Goal: Information Seeking & Learning: Learn about a topic

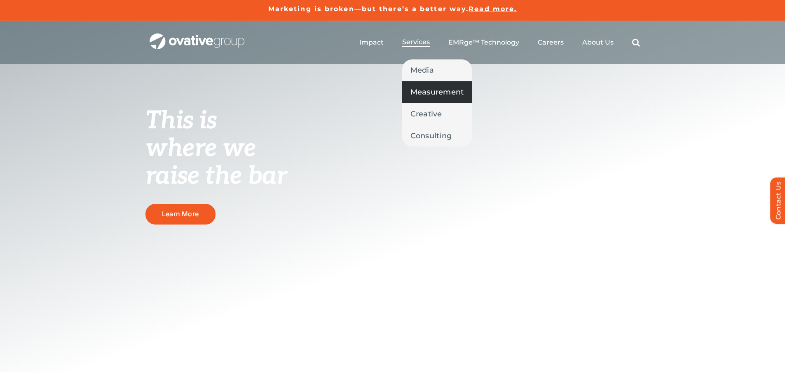
click at [433, 94] on span "Measurement" at bounding box center [438, 92] width 54 height 12
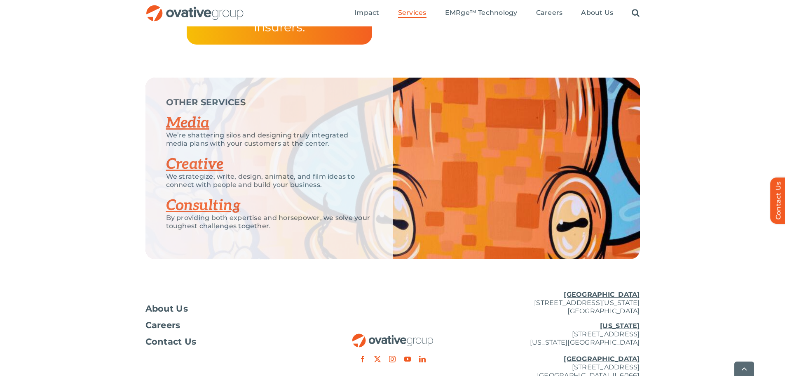
scroll to position [1568, 0]
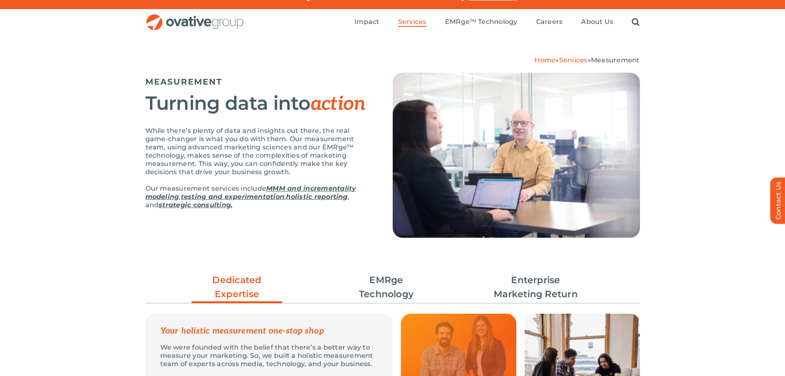
scroll to position [0, 0]
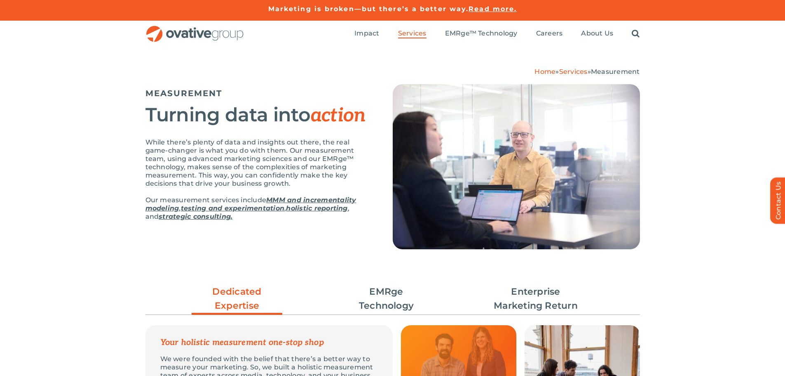
click at [223, 35] on img "OG_Full_horizontal_RGB" at bounding box center [195, 34] width 99 height 17
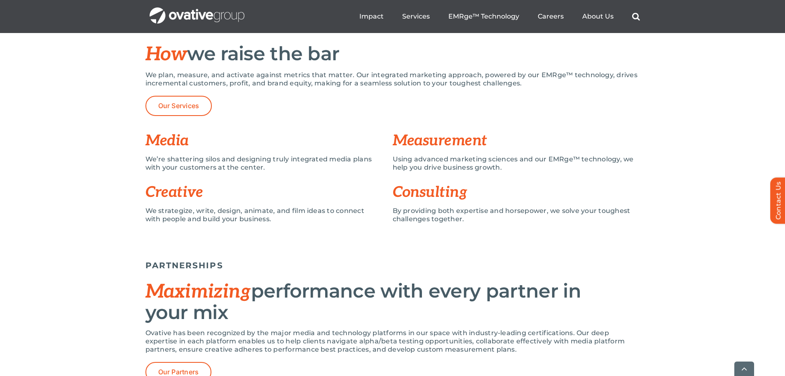
click at [337, 75] on p "We plan, measure, and activate against metrics that matter. Our integrated mark…" at bounding box center [393, 79] width 495 height 16
click at [378, 76] on p "We plan, measure, and activate against metrics that matter. Our integrated mark…" at bounding box center [393, 79] width 495 height 16
click at [434, 76] on p "We plan, measure, and activate against metrics that matter. Our integrated mark…" at bounding box center [393, 79] width 495 height 16
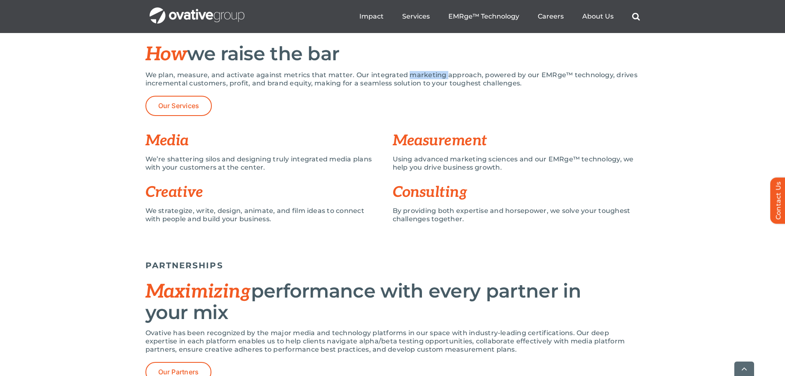
click at [434, 76] on p "We plan, measure, and activate against metrics that matter. Our integrated mark…" at bounding box center [393, 79] width 495 height 16
click at [456, 75] on p "We plan, measure, and activate against metrics that matter. Our integrated mark…" at bounding box center [393, 79] width 495 height 16
click at [495, 75] on p "We plan, measure, and activate against metrics that matter. Our integrated mark…" at bounding box center [393, 79] width 495 height 16
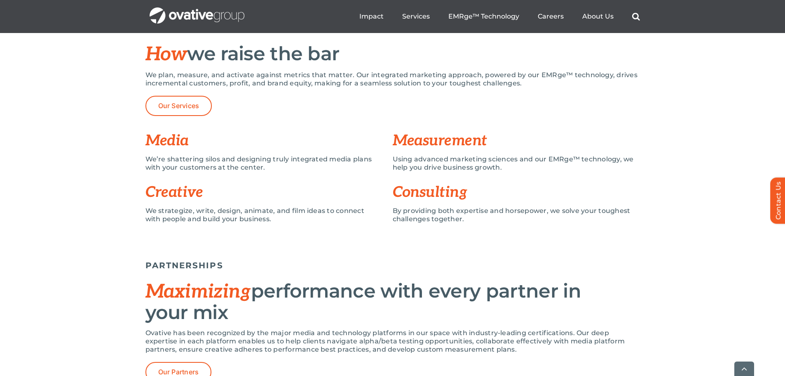
click at [621, 75] on p "We plan, measure, and activate against metrics that matter. Our integrated mark…" at bounding box center [393, 79] width 495 height 16
click at [236, 84] on p "We plan, measure, and activate against metrics that matter. Our integrated mark…" at bounding box center [393, 79] width 495 height 16
drag, startPoint x: 236, startPoint y: 84, endPoint x: 261, endPoint y: 83, distance: 25.2
click at [237, 84] on p "We plan, measure, and activate against metrics that matter. Our integrated mark…" at bounding box center [393, 79] width 495 height 16
click at [272, 83] on p "We plan, measure, and activate against metrics that matter. Our integrated mark…" at bounding box center [393, 79] width 495 height 16
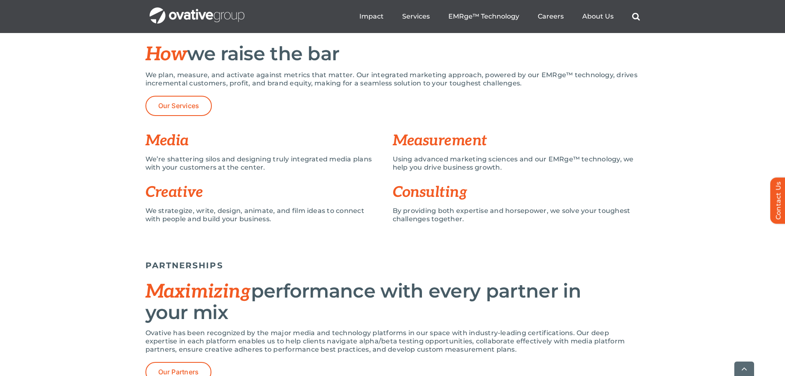
click at [287, 82] on p "We plan, measure, and activate against metrics that matter. Our integrated mark…" at bounding box center [393, 79] width 495 height 16
click at [299, 81] on p "We plan, measure, and activate against metrics that matter. Our integrated mark…" at bounding box center [393, 79] width 495 height 16
click at [406, 83] on p "We plan, measure, and activate against metrics that matter. Our integrated mark…" at bounding box center [393, 79] width 495 height 16
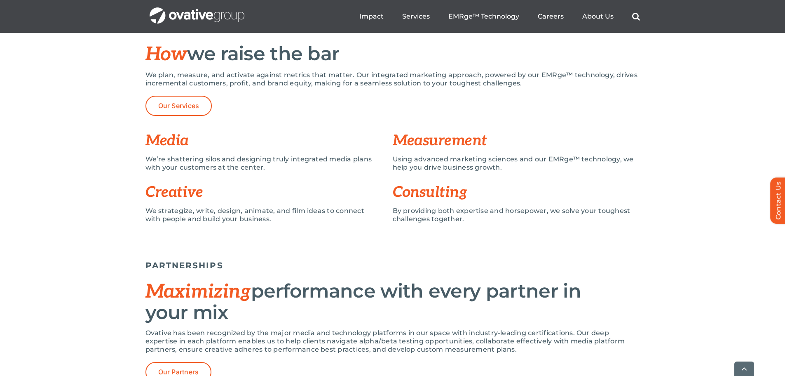
click at [468, 84] on p "We plan, measure, and activate against metrics that matter. Our integrated mark…" at bounding box center [393, 79] width 495 height 16
click at [502, 84] on p "We plan, measure, and activate against metrics that matter. Our integrated mark…" at bounding box center [393, 79] width 495 height 16
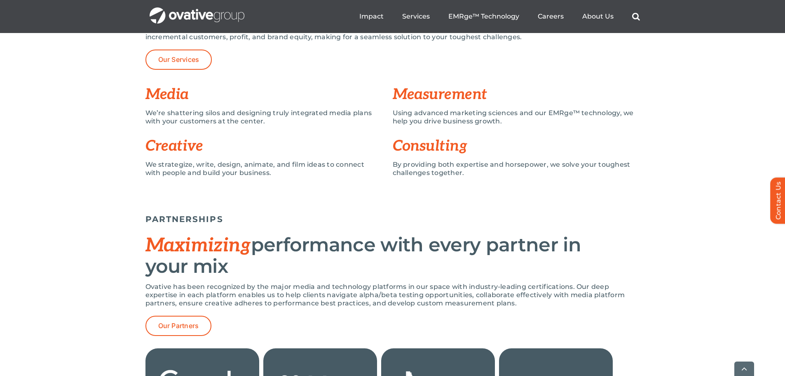
scroll to position [634, 0]
click at [162, 97] on h3 "Media" at bounding box center [269, 94] width 247 height 16
click at [409, 93] on h3 "Measurement" at bounding box center [516, 94] width 247 height 16
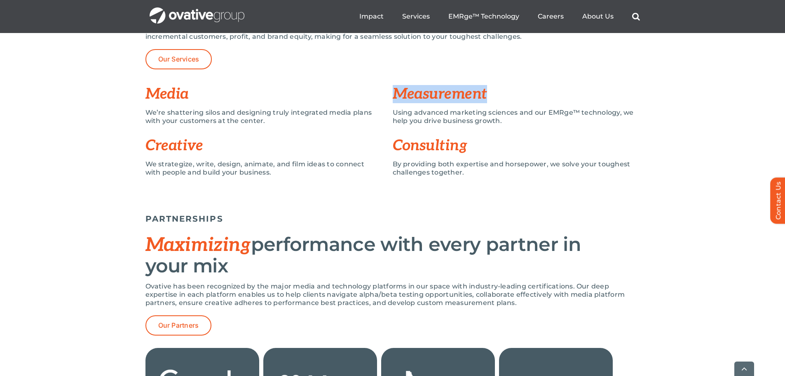
click at [409, 93] on h3 "Measurement" at bounding box center [516, 94] width 247 height 16
click at [183, 150] on h3 "Creative" at bounding box center [269, 145] width 247 height 16
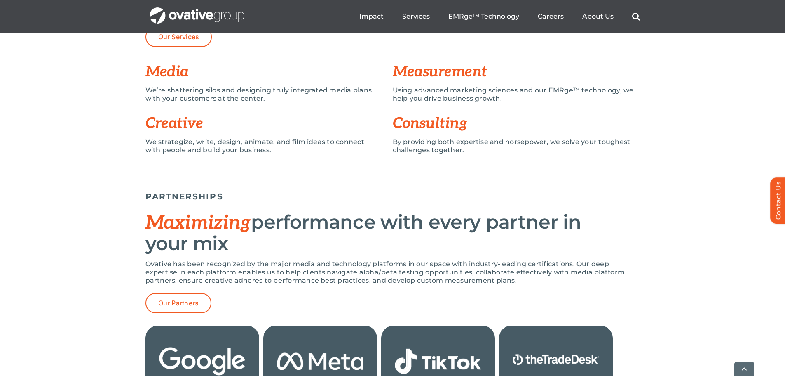
click at [436, 111] on div "Consulting By providing both expertise and horsepower, we solve your toughest c…" at bounding box center [516, 137] width 247 height 52
click at [431, 120] on h3 "Consulting" at bounding box center [516, 123] width 247 height 16
click at [211, 150] on p "We strategize, write, design, animate, and film ideas to connect with people an…" at bounding box center [263, 146] width 235 height 16
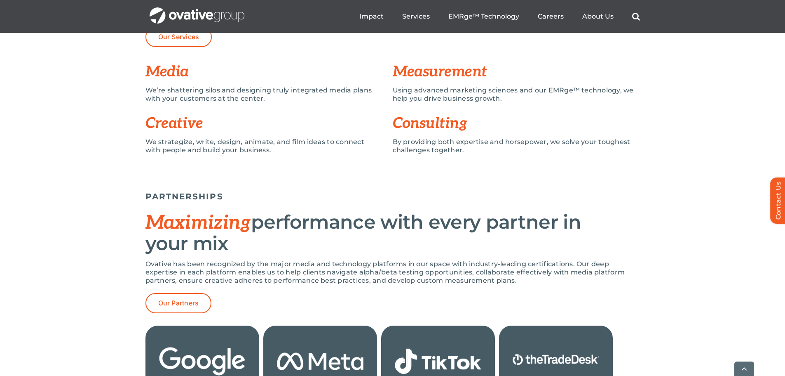
click at [243, 150] on p "We strategize, write, design, animate, and film ideas to connect with people an…" at bounding box center [263, 146] width 235 height 16
click at [479, 90] on p "Using advanced marketing sciences and our EMRge™ technology, we help you drive …" at bounding box center [516, 94] width 247 height 16
click at [506, 90] on p "Using advanced marketing sciences and our EMRge™ technology, we help you drive …" at bounding box center [516, 94] width 247 height 16
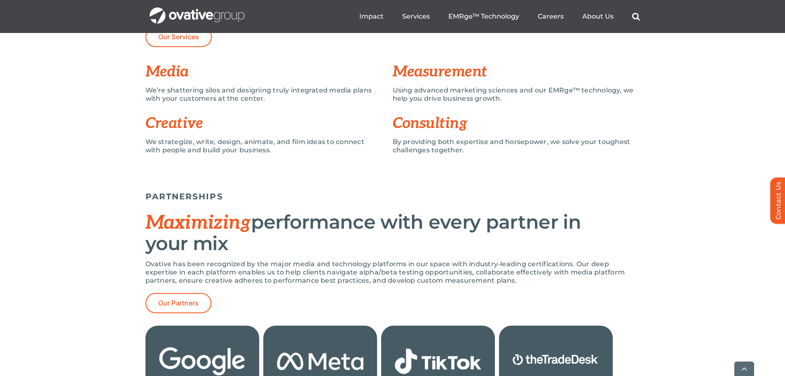
click at [602, 92] on p "Using advanced marketing sciences and our EMRge™ technology, we help you drive …" at bounding box center [516, 94] width 247 height 16
click at [421, 96] on p "Using advanced marketing sciences and our EMRge™ technology, we help you drive …" at bounding box center [516, 94] width 247 height 16
click at [424, 96] on p "Using advanced marketing sciences and our EMRge™ technology, we help you drive …" at bounding box center [516, 94] width 247 height 16
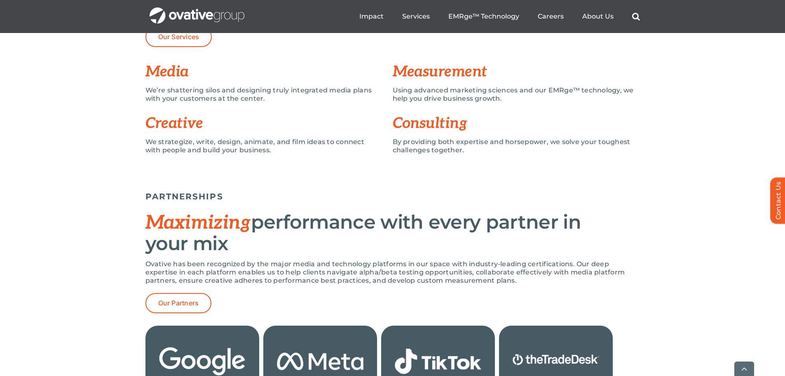
click at [504, 97] on p "Using advanced marketing sciences and our EMRge™ technology, we help you drive …" at bounding box center [516, 94] width 247 height 16
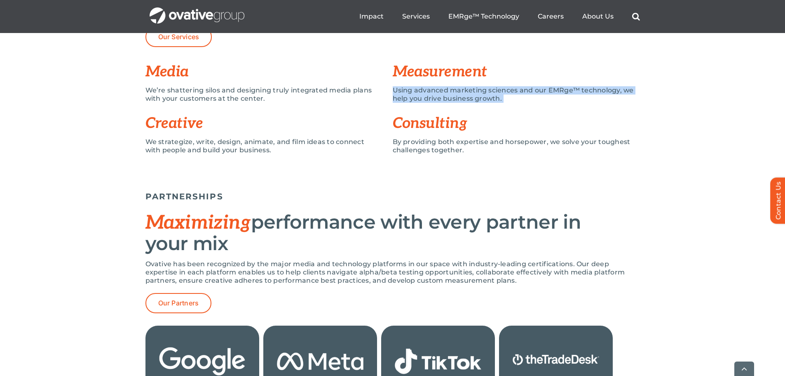
click at [504, 97] on p "Using advanced marketing sciences and our EMRge™ technology, we help you drive …" at bounding box center [516, 94] width 247 height 16
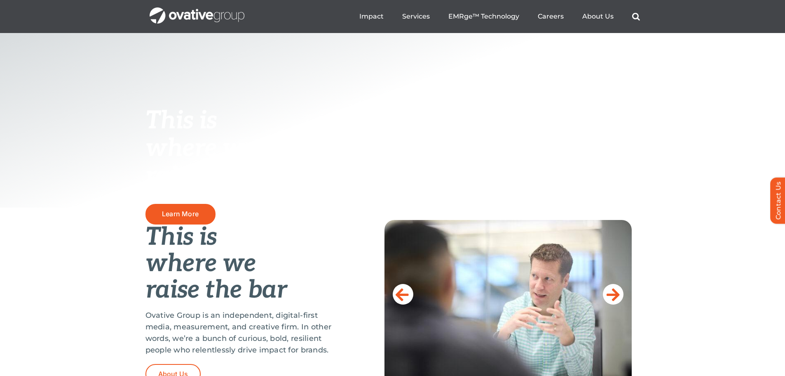
scroll to position [0, 0]
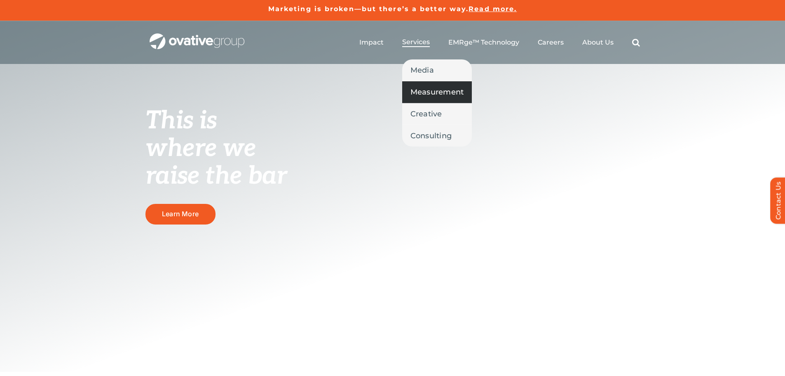
click at [417, 87] on span "Measurement" at bounding box center [438, 92] width 54 height 12
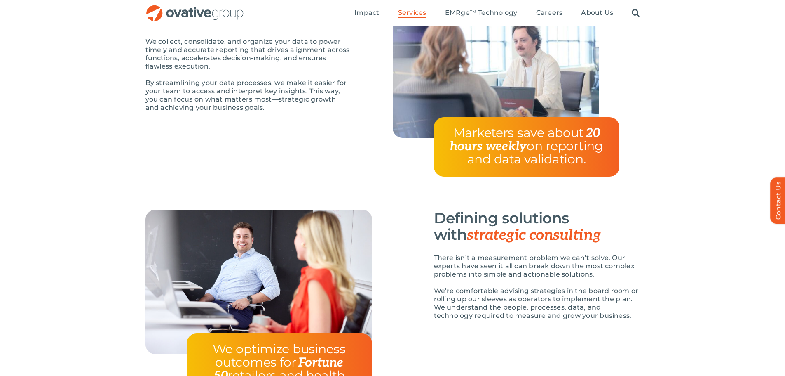
scroll to position [1193, 0]
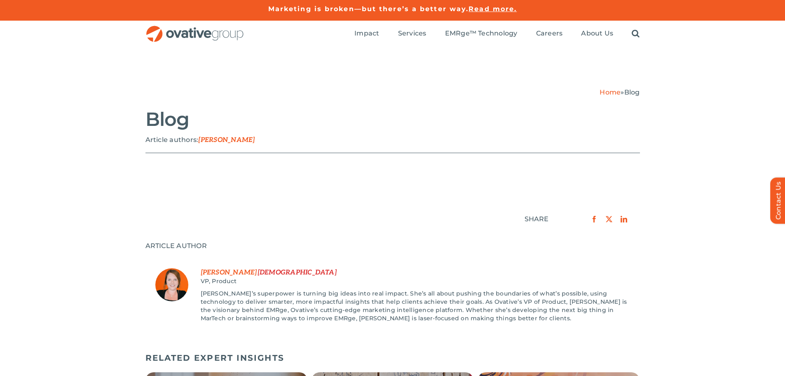
drag, startPoint x: 248, startPoint y: 139, endPoint x: 153, endPoint y: 116, distance: 98.0
click at [153, 116] on div "Home » Blog Blog Article authors: [PERSON_NAME]" at bounding box center [392, 116] width 577 height 73
click at [153, 116] on h2 "Blog" at bounding box center [393, 119] width 495 height 21
drag, startPoint x: 153, startPoint y: 116, endPoint x: 251, endPoint y: 148, distance: 103.1
click at [251, 148] on div "Home » Blog Blog Article authors: [PERSON_NAME]" at bounding box center [392, 116] width 577 height 73
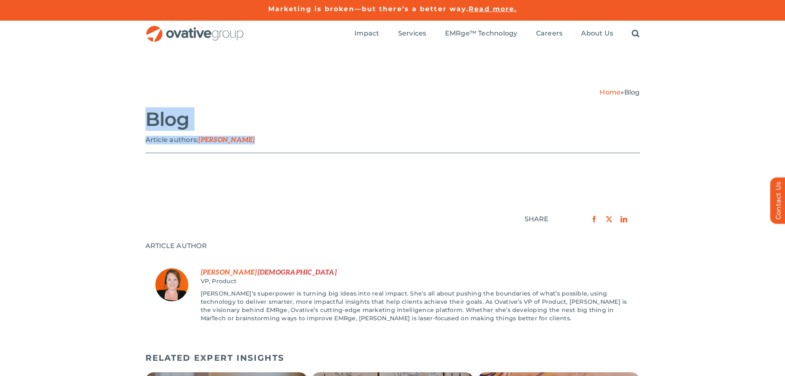
click at [251, 148] on div "Article authors: [PERSON_NAME]" at bounding box center [393, 144] width 495 height 17
drag, startPoint x: 148, startPoint y: 119, endPoint x: 266, endPoint y: 142, distance: 120.5
click at [266, 142] on div "Home » Blog Blog Article authors: [PERSON_NAME]" at bounding box center [392, 116] width 577 height 73
click at [266, 142] on p "Article authors: [PERSON_NAME]" at bounding box center [393, 140] width 495 height 9
drag, startPoint x: 259, startPoint y: 141, endPoint x: 135, endPoint y: 121, distance: 125.7
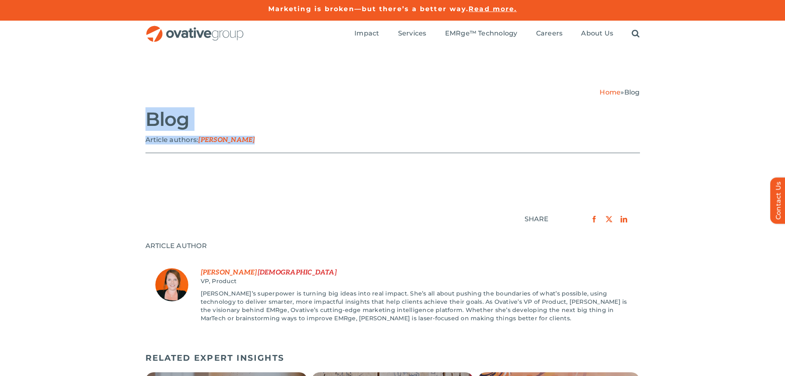
click at [135, 121] on div "Home » Blog Blog Article authors: [PERSON_NAME]" at bounding box center [392, 116] width 577 height 73
click at [148, 117] on div "Home » Blog Blog Article authors: [PERSON_NAME]" at bounding box center [392, 116] width 577 height 73
drag, startPoint x: 148, startPoint y: 117, endPoint x: 237, endPoint y: 133, distance: 90.0
click at [237, 133] on div "Home » Blog Blog Article authors: [PERSON_NAME]" at bounding box center [392, 116] width 577 height 73
click at [272, 137] on p "Article authors: [PERSON_NAME]" at bounding box center [393, 140] width 495 height 9
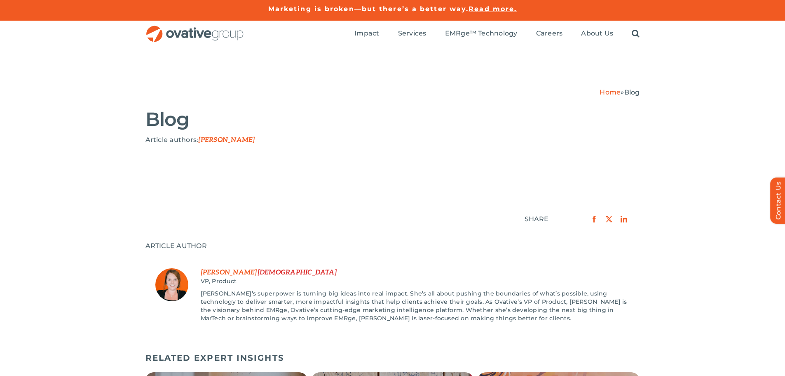
click at [213, 139] on span "[PERSON_NAME]" at bounding box center [226, 140] width 56 height 8
drag, startPoint x: 213, startPoint y: 139, endPoint x: 231, endPoint y: 139, distance: 18.1
click at [231, 139] on span "[PERSON_NAME]" at bounding box center [226, 140] width 56 height 8
click at [232, 139] on span "[PERSON_NAME]" at bounding box center [226, 140] width 56 height 8
